Goal: Find specific page/section: Find specific page/section

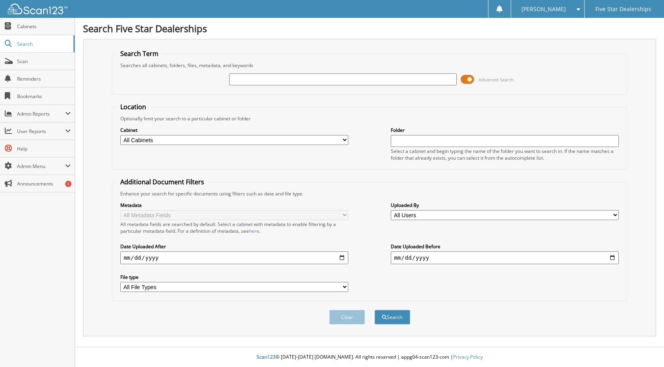
click at [239, 79] on input "text" at bounding box center [343, 79] width 228 height 12
type input "[PERSON_NAME] 128060"
click at [374, 310] on button "Search" at bounding box center [392, 317] width 36 height 15
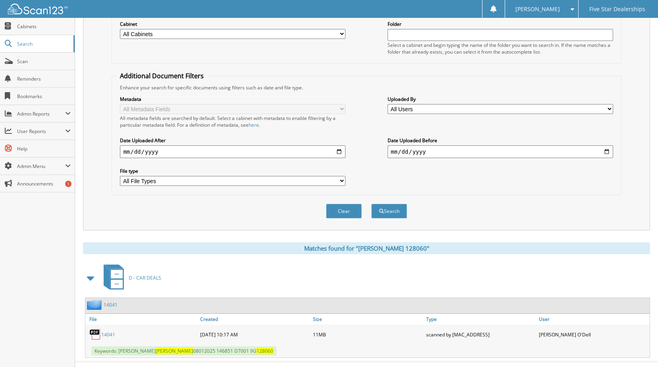
scroll to position [121, 0]
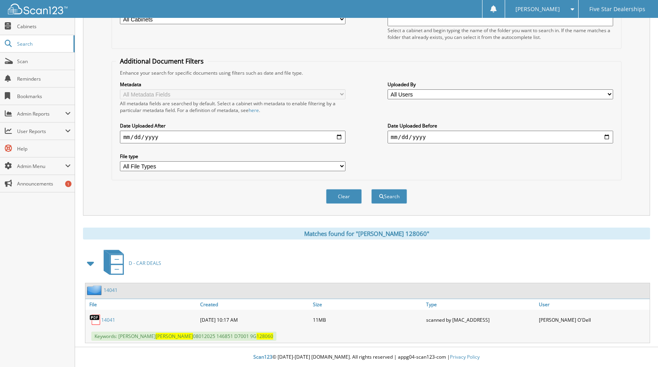
click at [109, 316] on div "14041" at bounding box center [141, 320] width 113 height 16
click at [108, 319] on link "14041" at bounding box center [108, 319] width 14 height 7
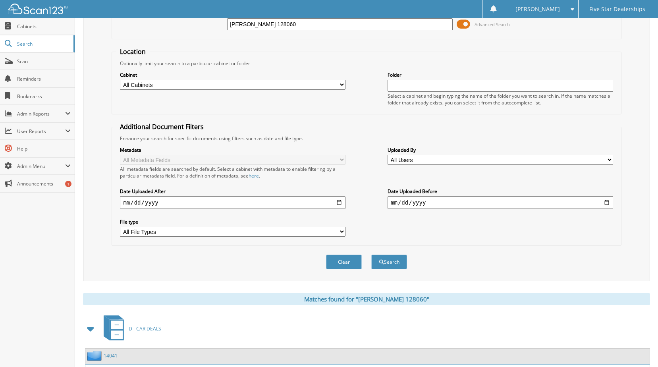
scroll to position [0, 0]
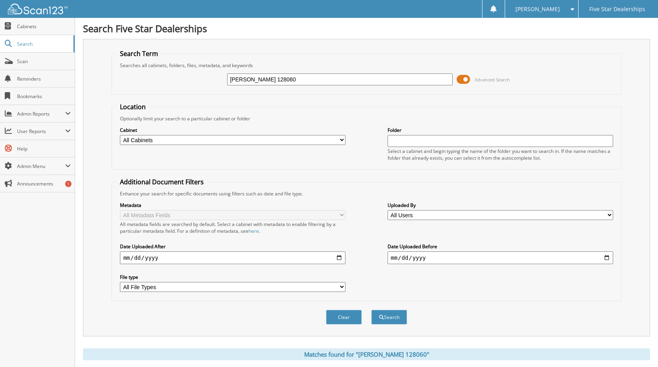
drag, startPoint x: 280, startPoint y: 81, endPoint x: 119, endPoint y: 73, distance: 160.9
click at [119, 73] on div "[PERSON_NAME] 128060 Advanced Search" at bounding box center [366, 79] width 501 height 21
type input "[PERSON_NAME] 377813"
click at [371, 310] on button "Search" at bounding box center [389, 317] width 36 height 15
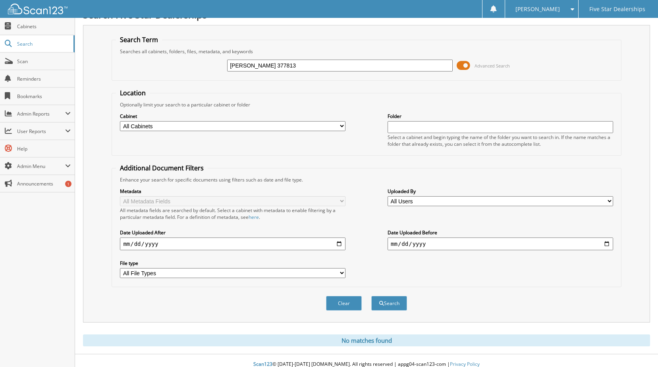
scroll to position [21, 0]
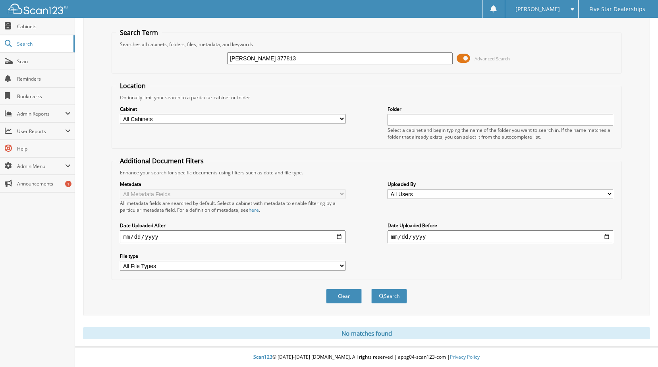
click at [251, 58] on input "[PERSON_NAME] 377813" at bounding box center [339, 58] width 225 height 12
type input "[PERSON_NAME] b77813"
click at [371, 289] on button "Search" at bounding box center [389, 296] width 36 height 15
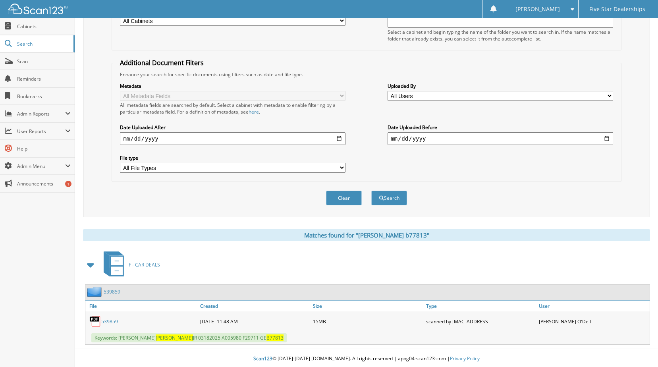
scroll to position [121, 0]
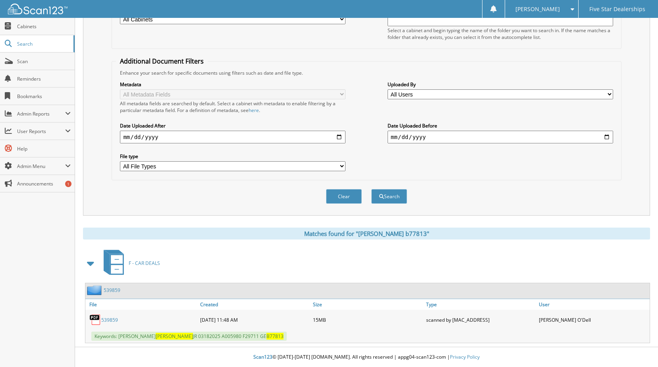
click at [112, 293] on link "539859" at bounding box center [112, 290] width 17 height 7
